Goal: Task Accomplishment & Management: Manage account settings

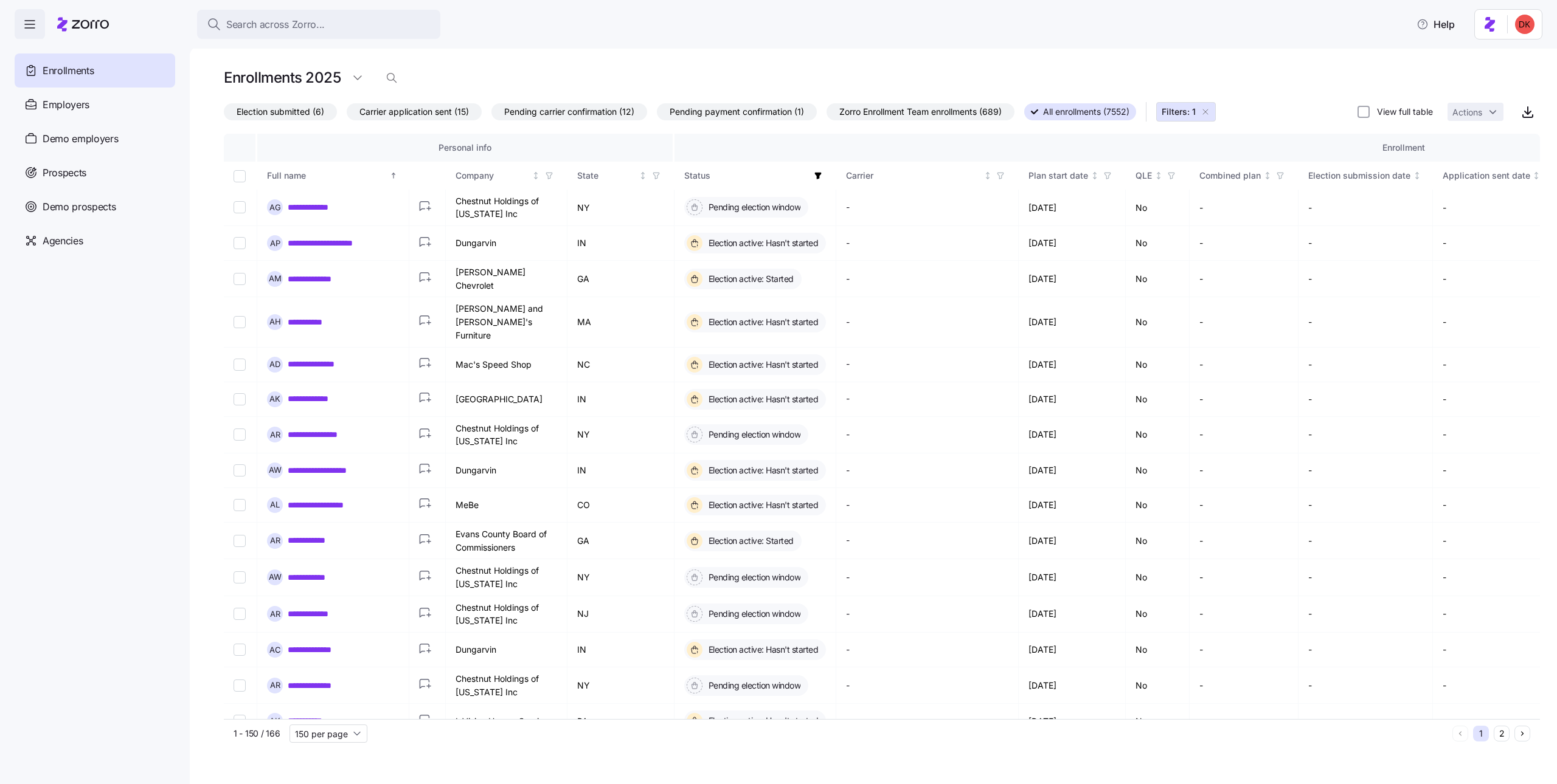
scroll to position [3536, 0]
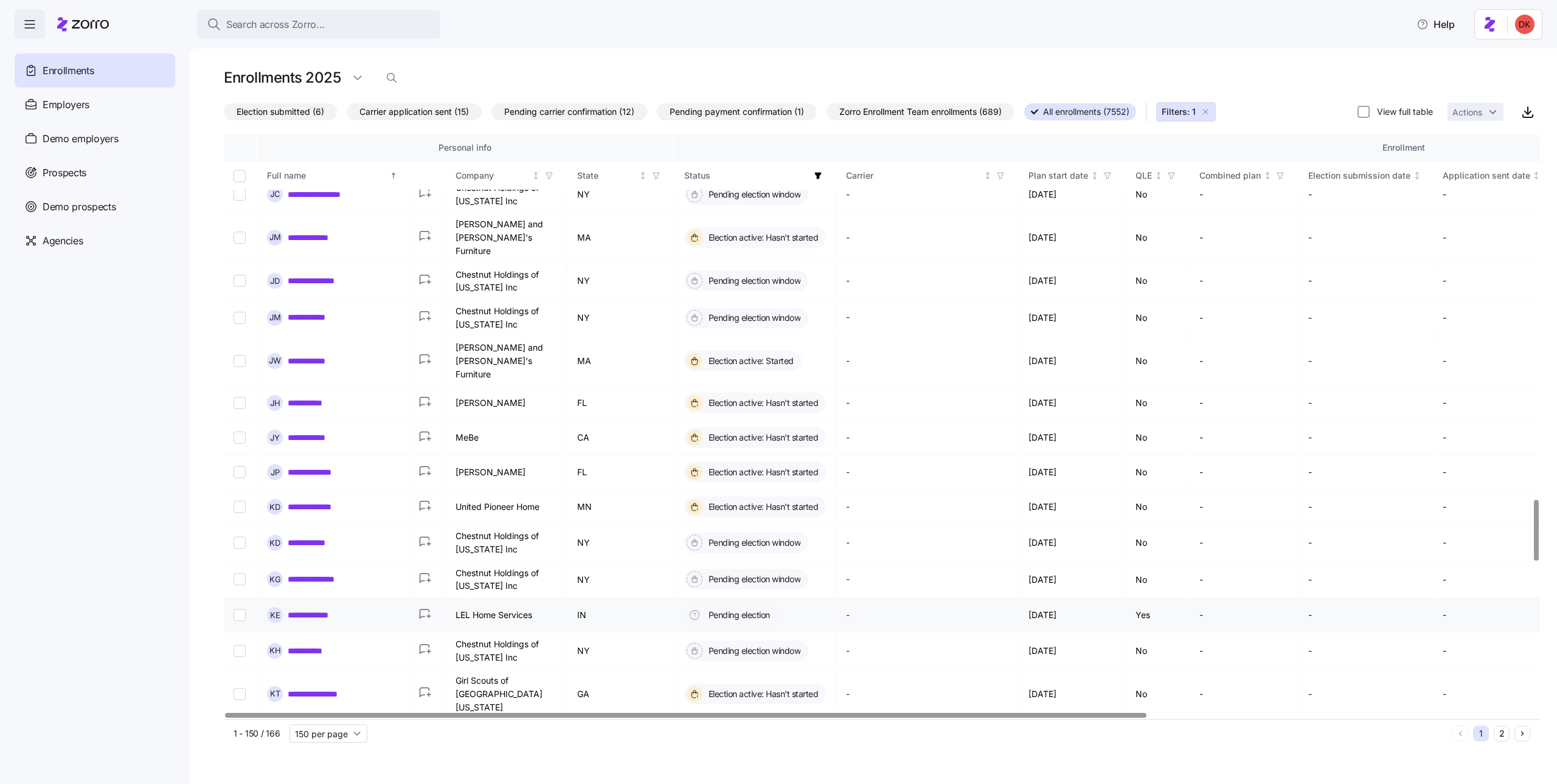
click at [321, 609] on link "**********" at bounding box center [316, 615] width 58 height 12
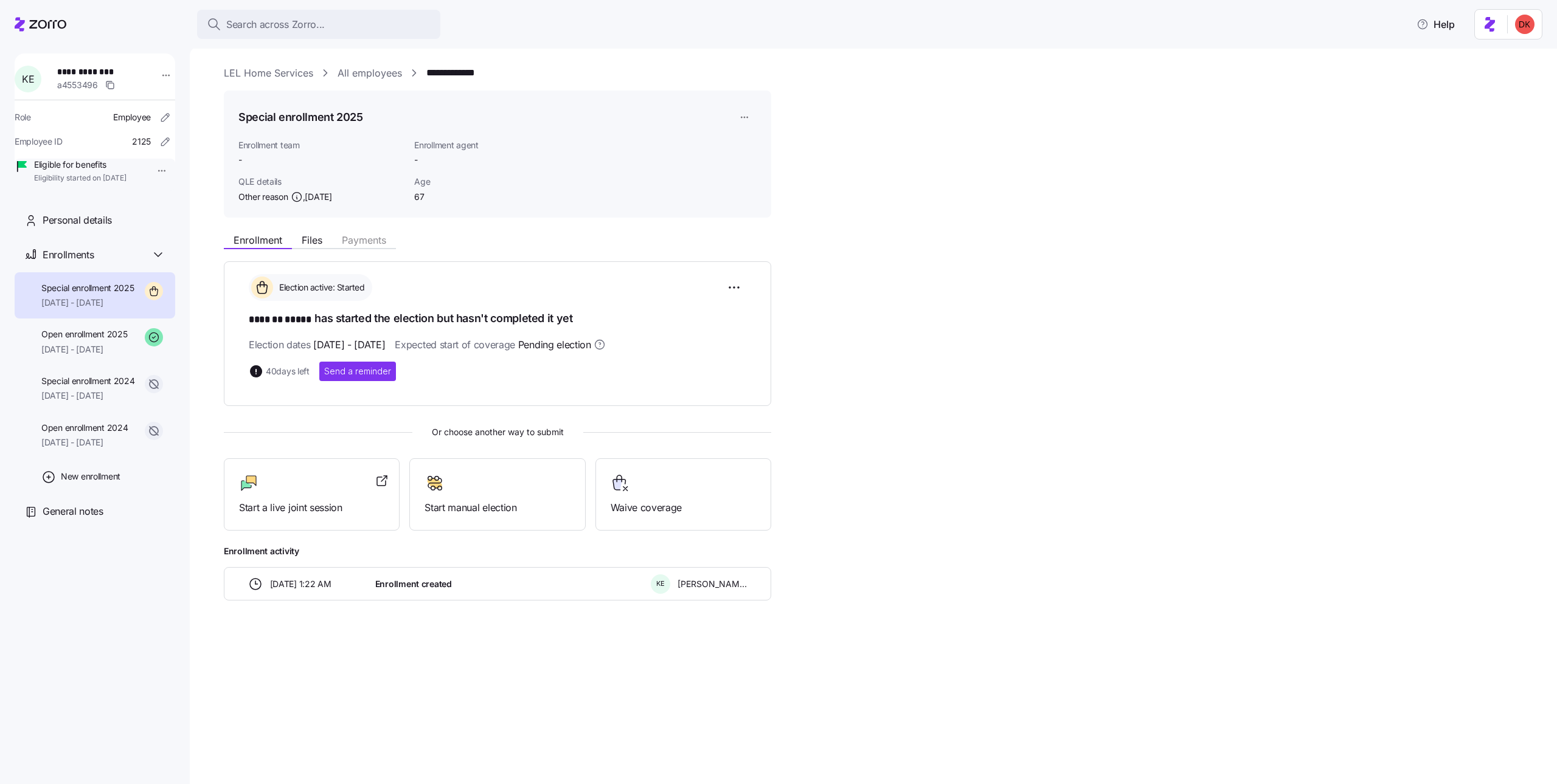
click at [378, 77] on link "All employees" at bounding box center [370, 73] width 64 height 15
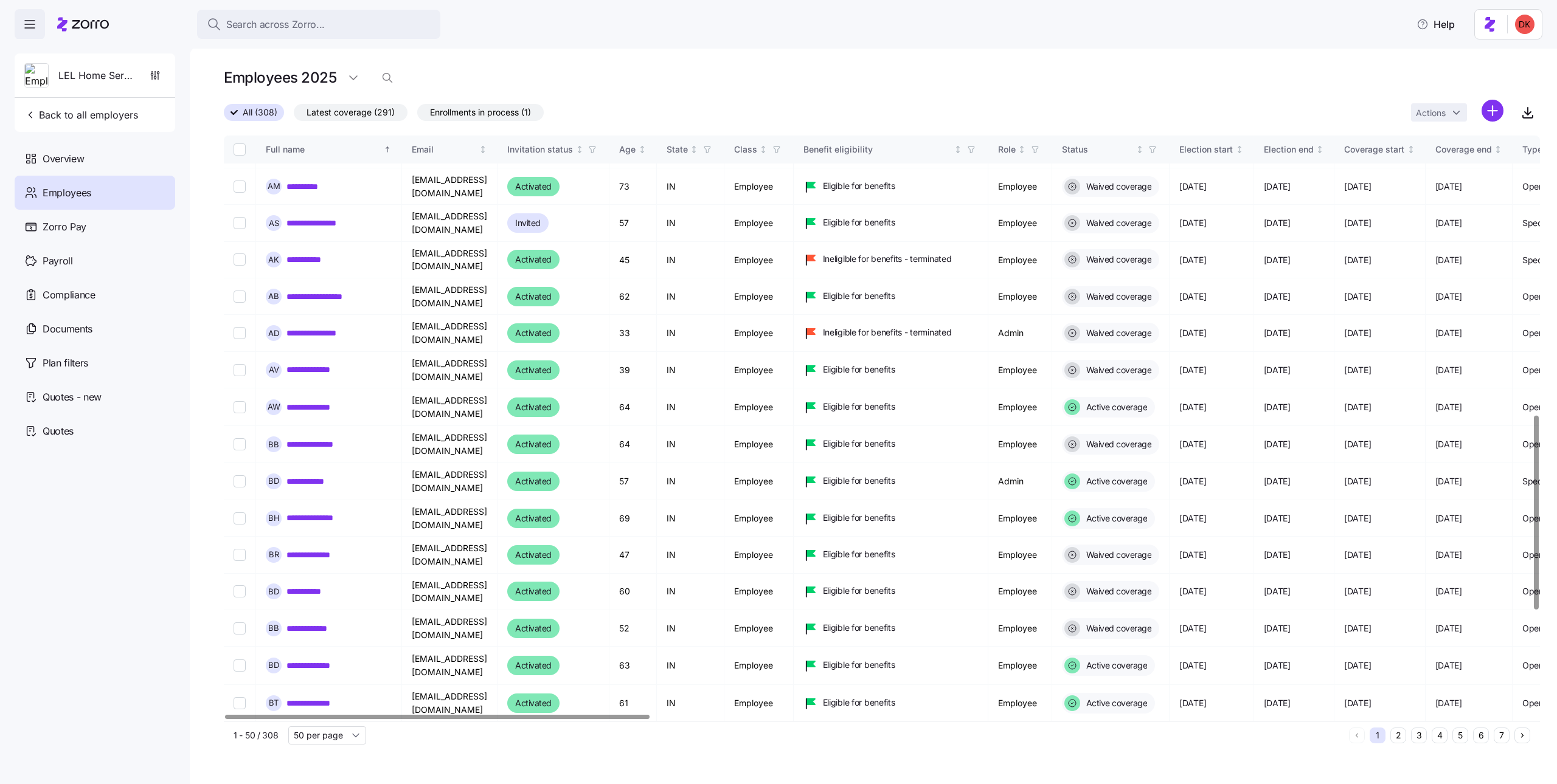
scroll to position [1106, 0]
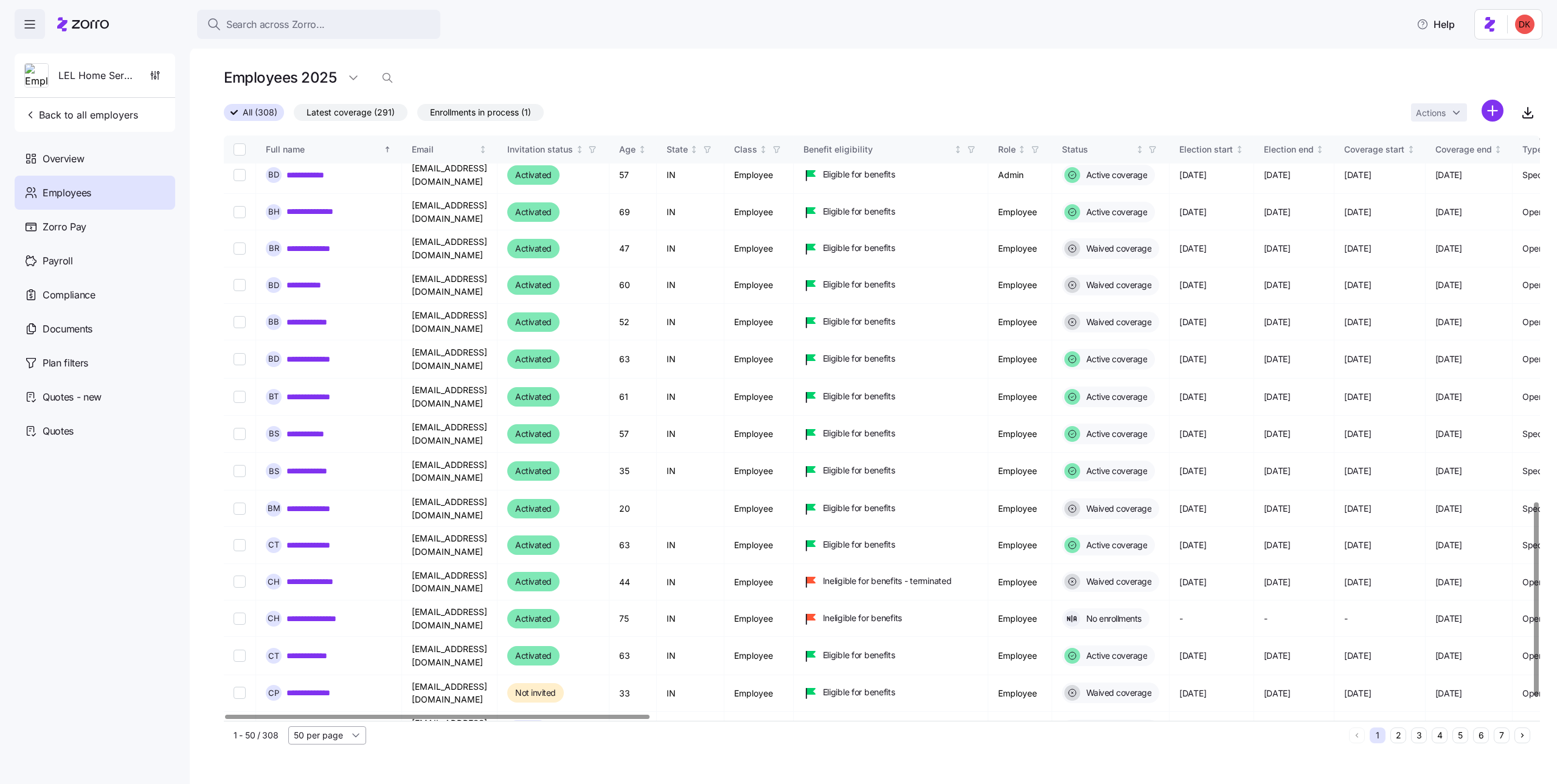
click at [321, 740] on input "50 per page" at bounding box center [327, 735] width 78 height 18
click at [327, 714] on span "150 per page" at bounding box center [324, 708] width 53 height 13
type input "150 per page"
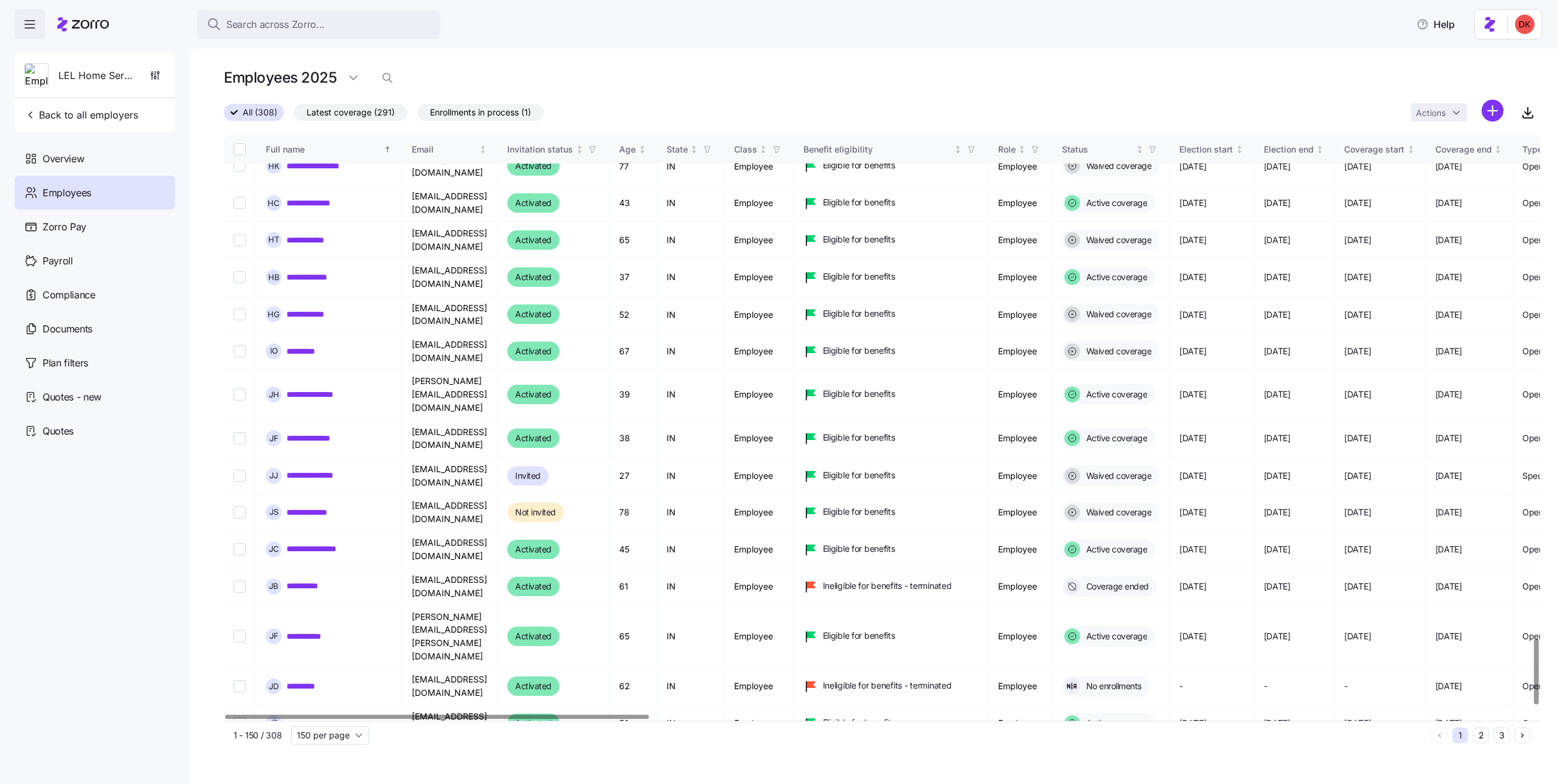
scroll to position [4555, 0]
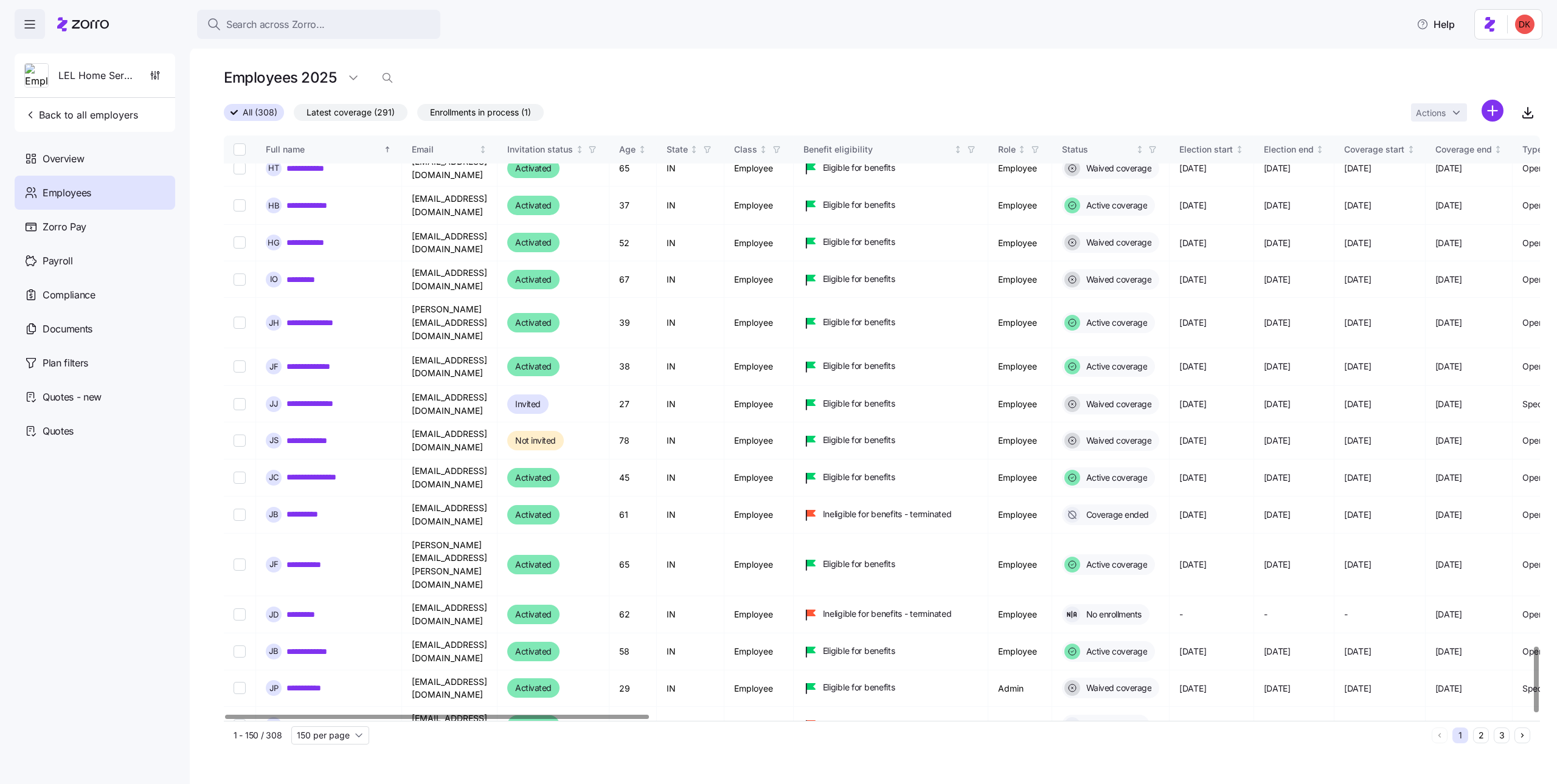
click at [1482, 738] on button "2" at bounding box center [1480, 736] width 16 height 16
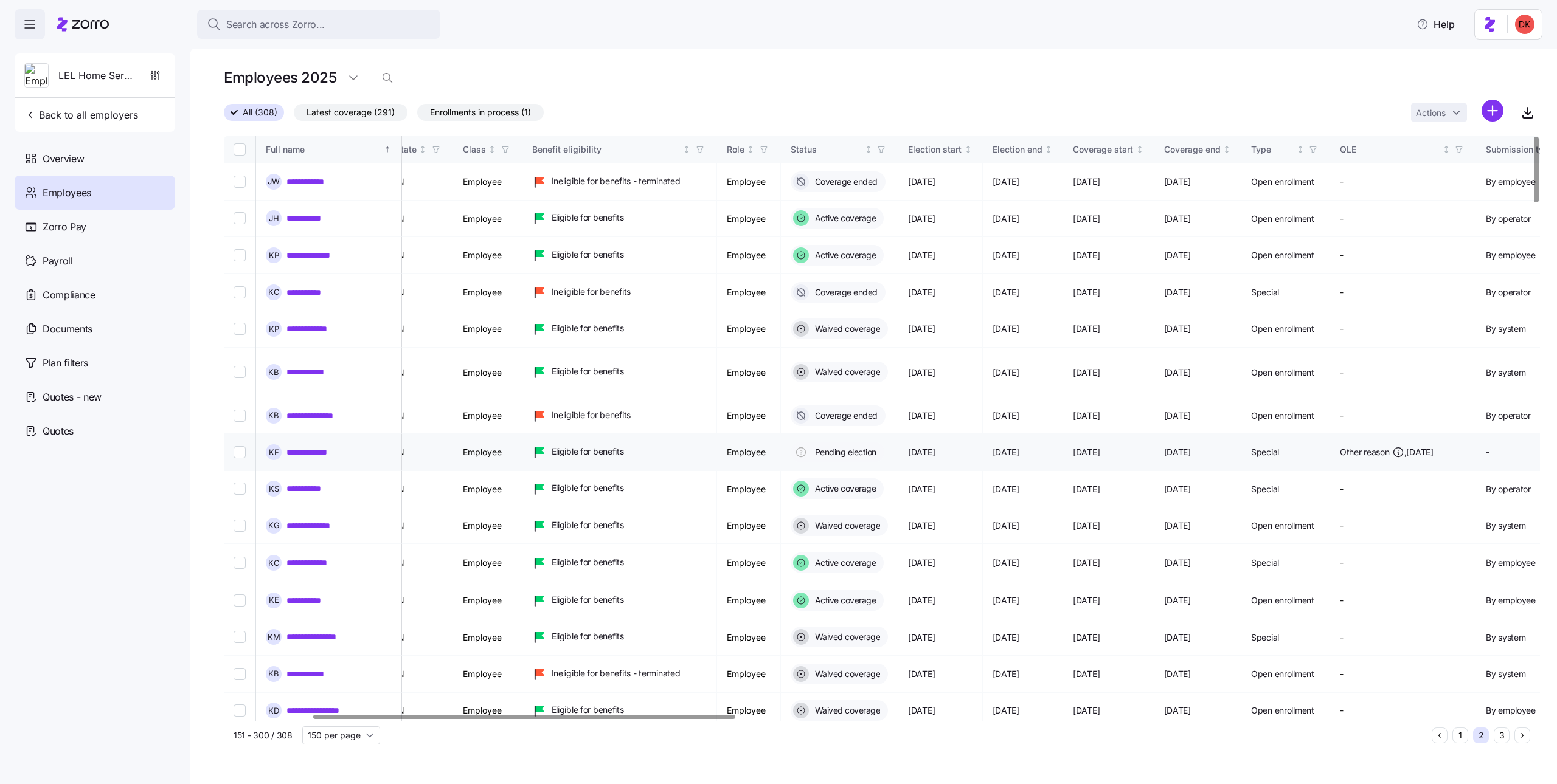
scroll to position [0, 275]
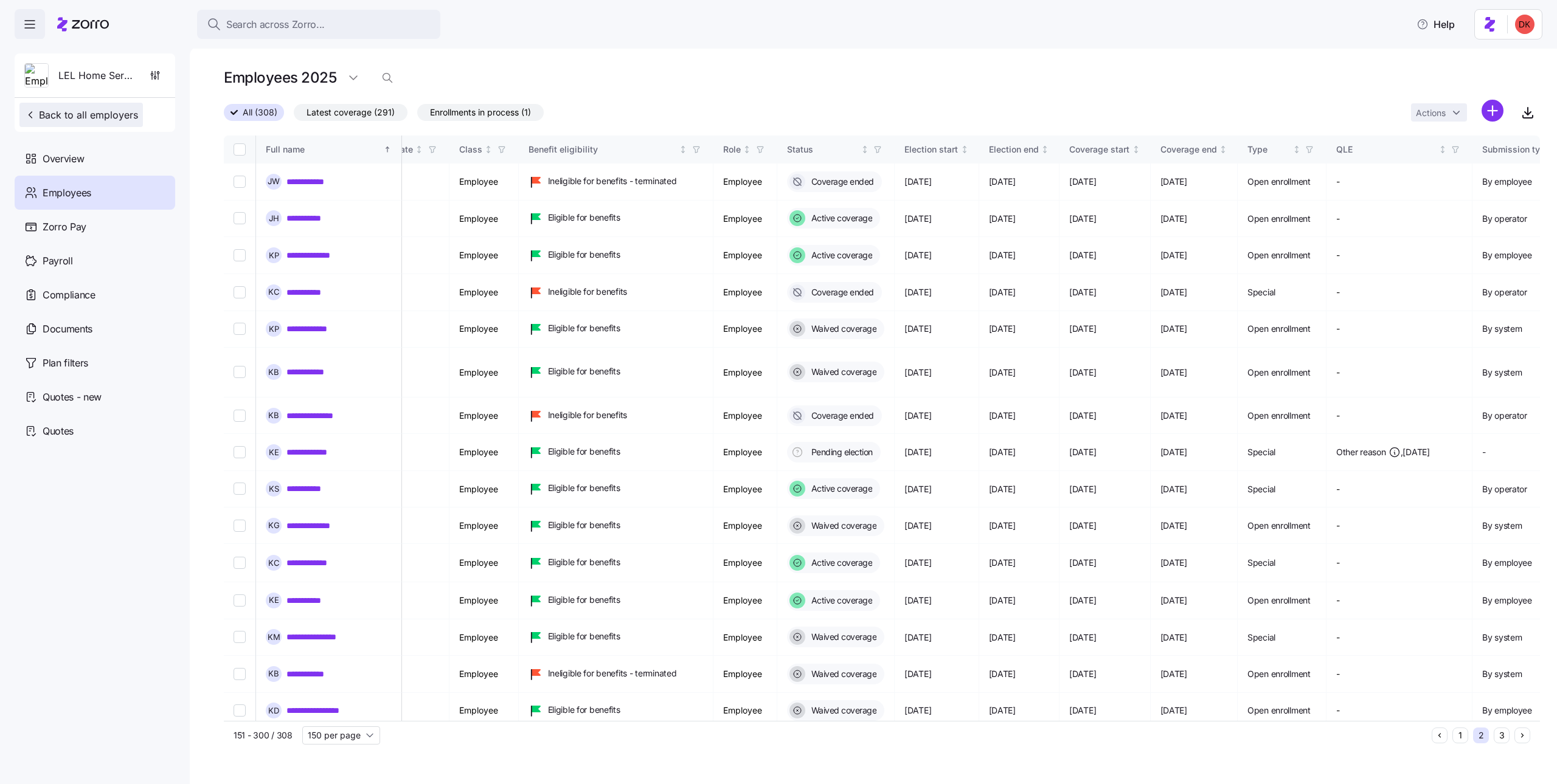
click at [134, 102] on div "LEL Home Services Back to all employers" at bounding box center [95, 93] width 161 height 78
click at [118, 117] on span "Back to all employers" at bounding box center [81, 114] width 114 height 14
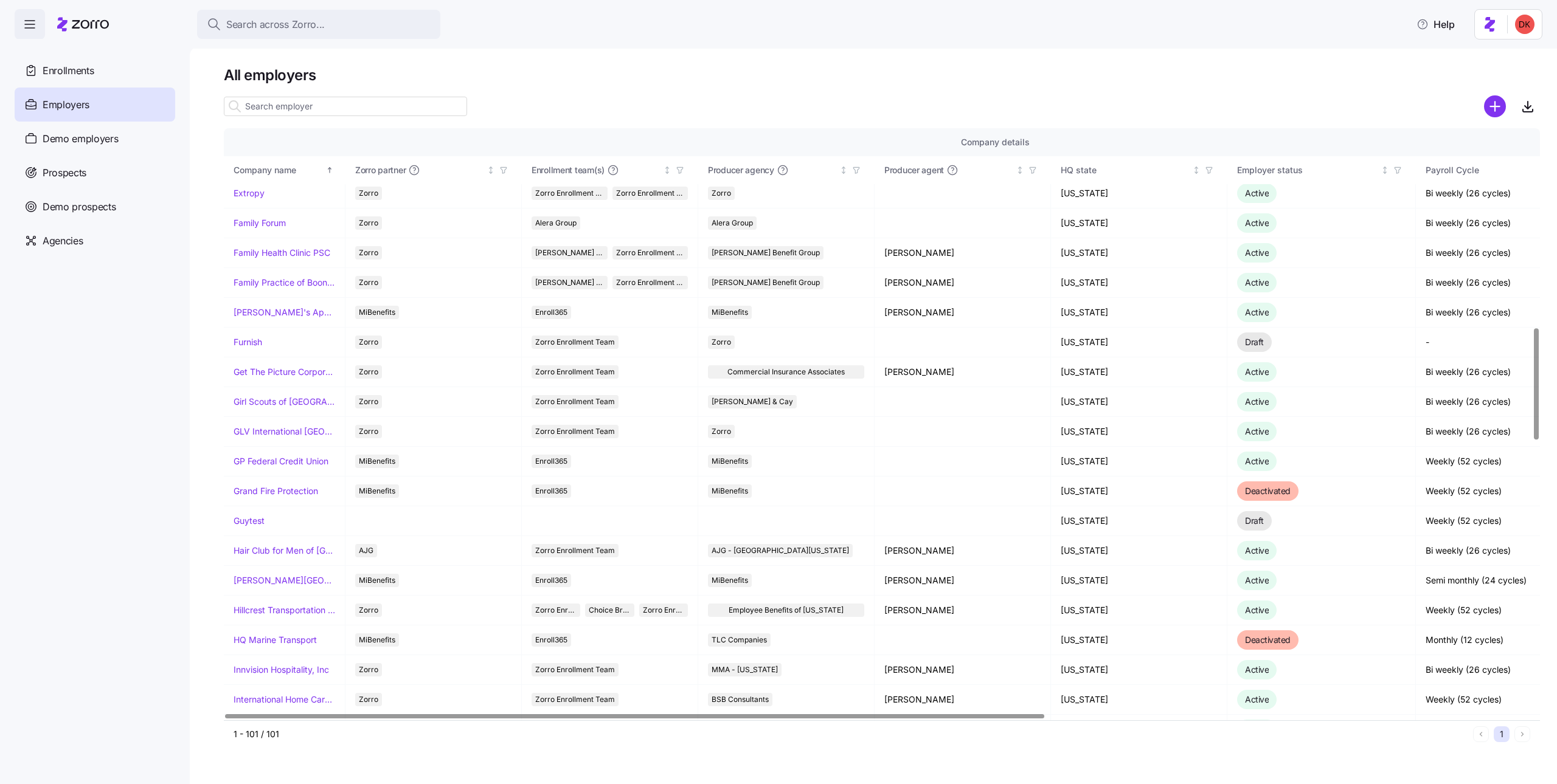
scroll to position [1052, 0]
click at [280, 435] on link "GLV International [GEOGRAPHIC_DATA]" at bounding box center [284, 428] width 101 height 12
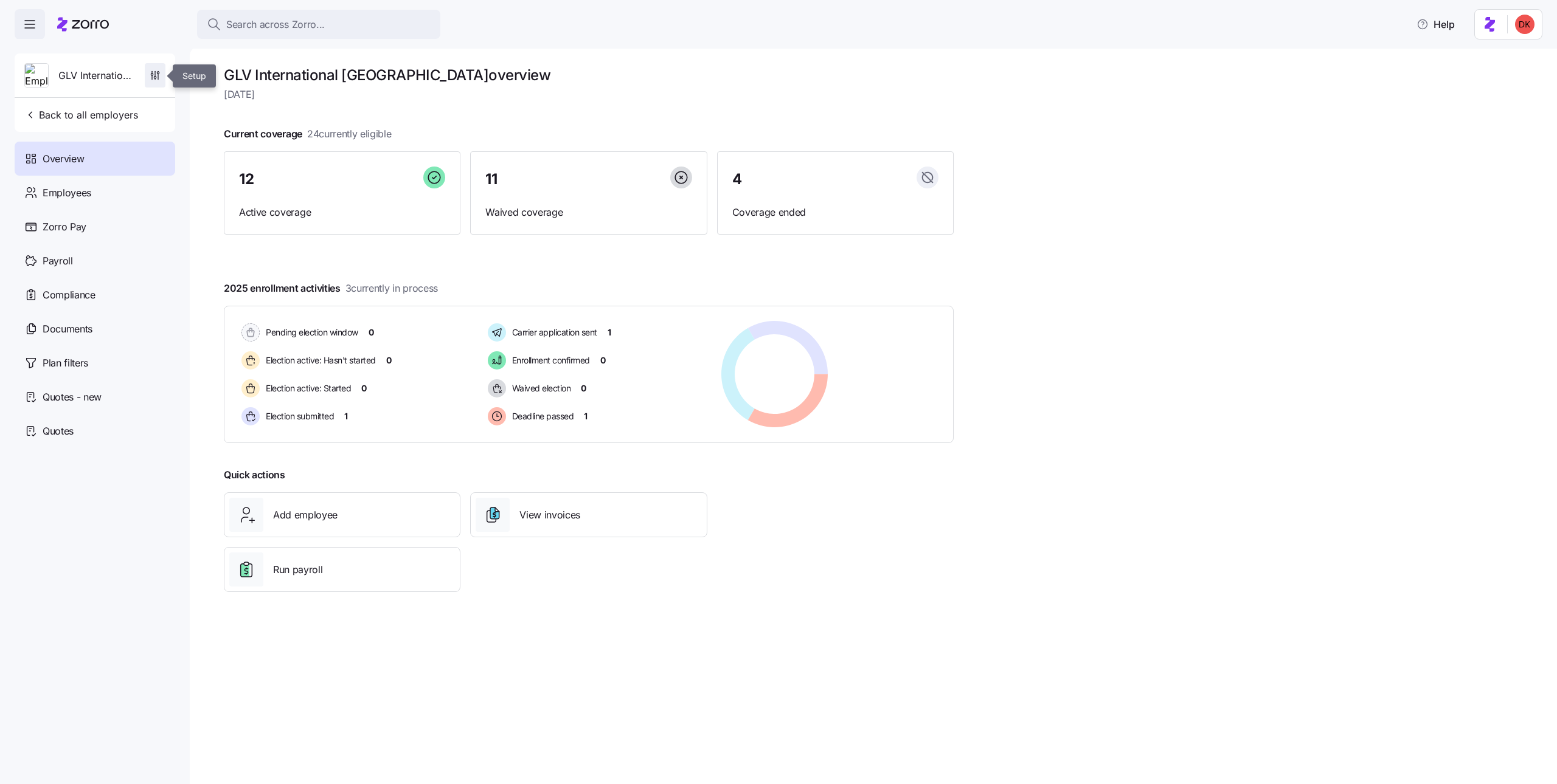
click at [156, 78] on icon "button" at bounding box center [155, 75] width 12 height 12
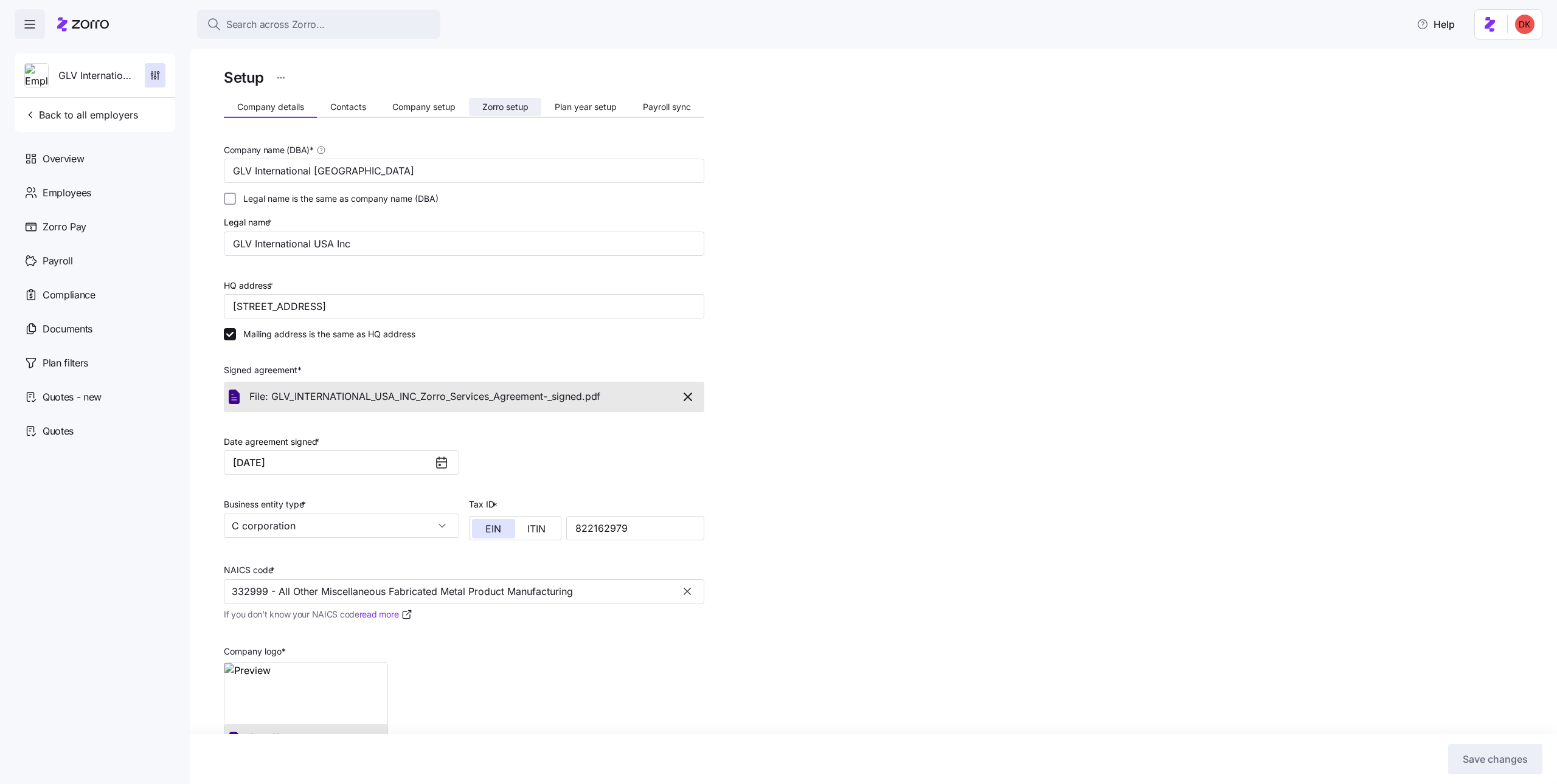
click at [522, 107] on span "Zorro setup" at bounding box center [505, 107] width 46 height 9
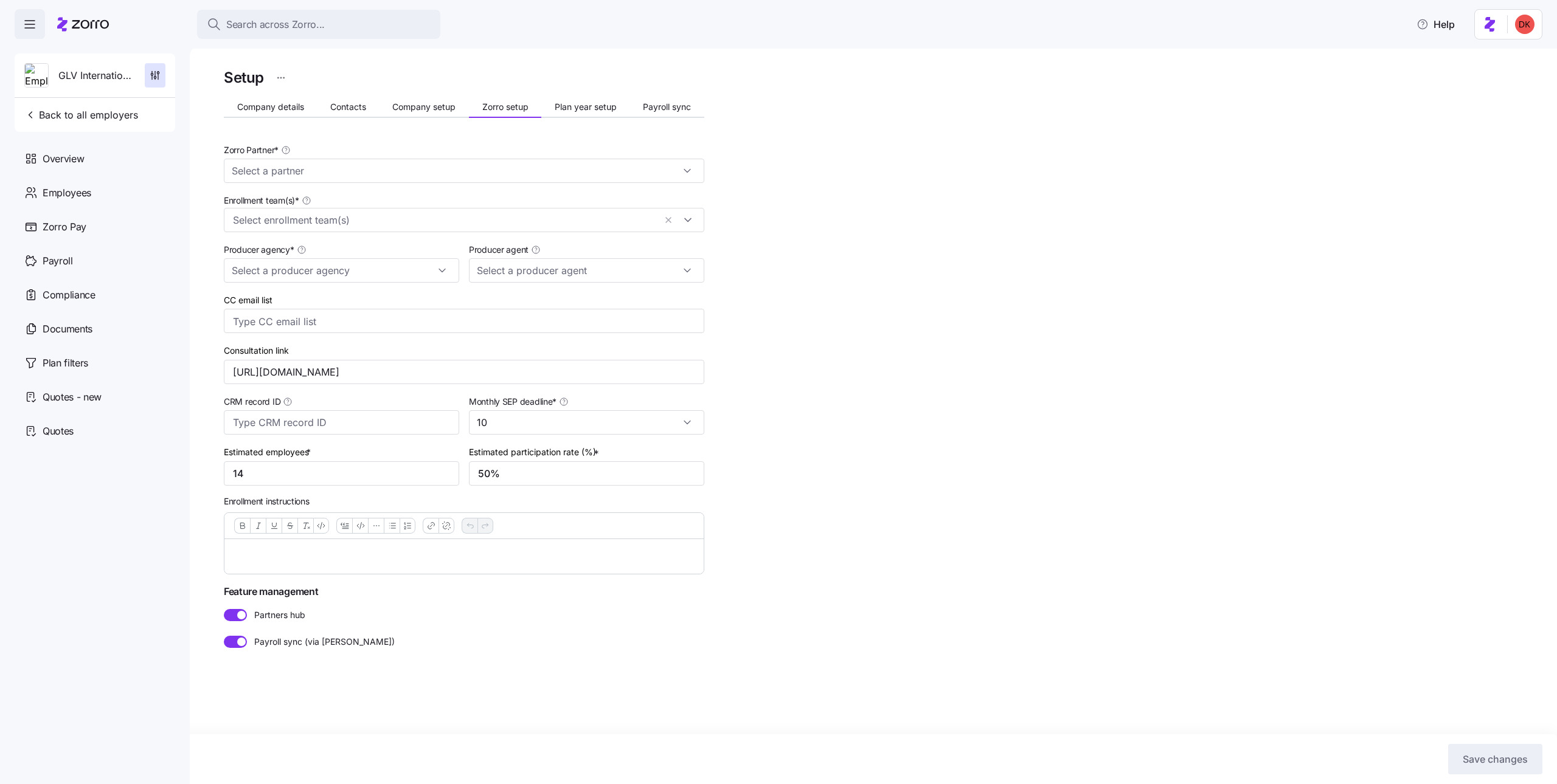
type input "Zorro"
